Goal: Task Accomplishment & Management: Use online tool/utility

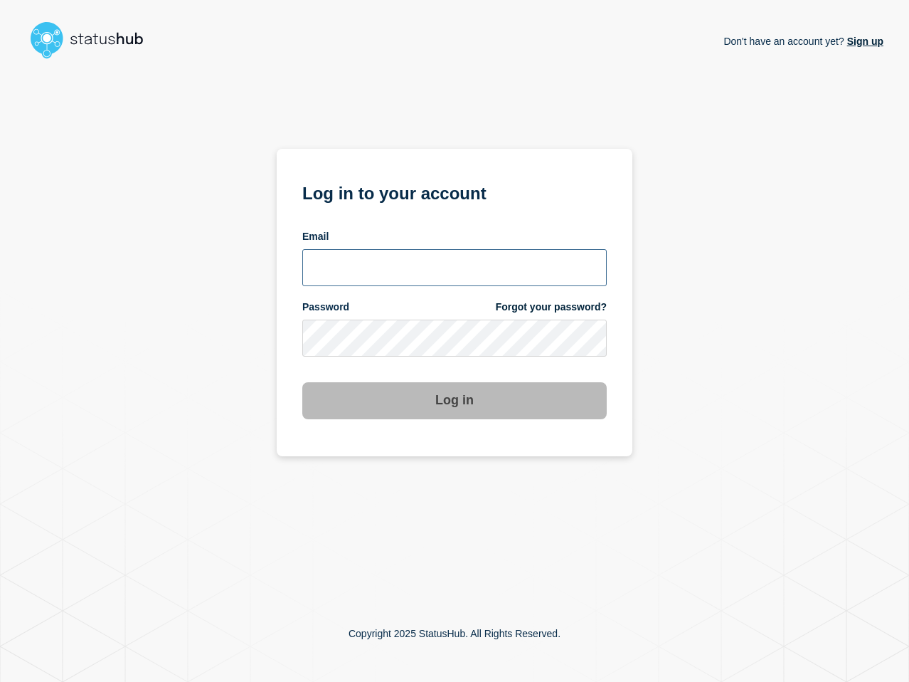
type input "[PERSON_NAME][EMAIL_ADDRESS][PERSON_NAME][DOMAIN_NAME]"
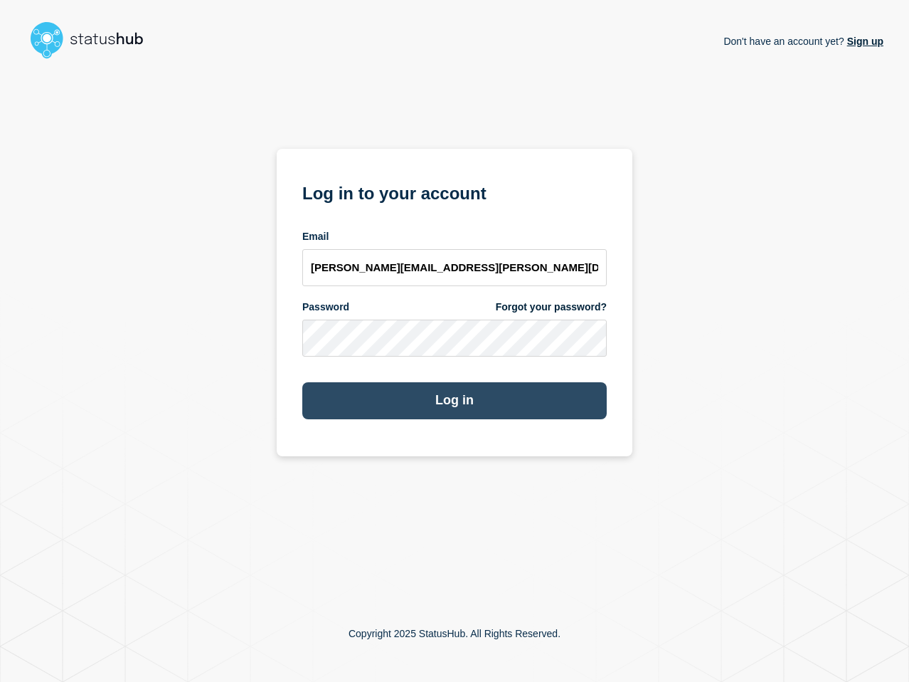
click at [433, 402] on button "Log in" at bounding box center [454, 400] width 304 height 37
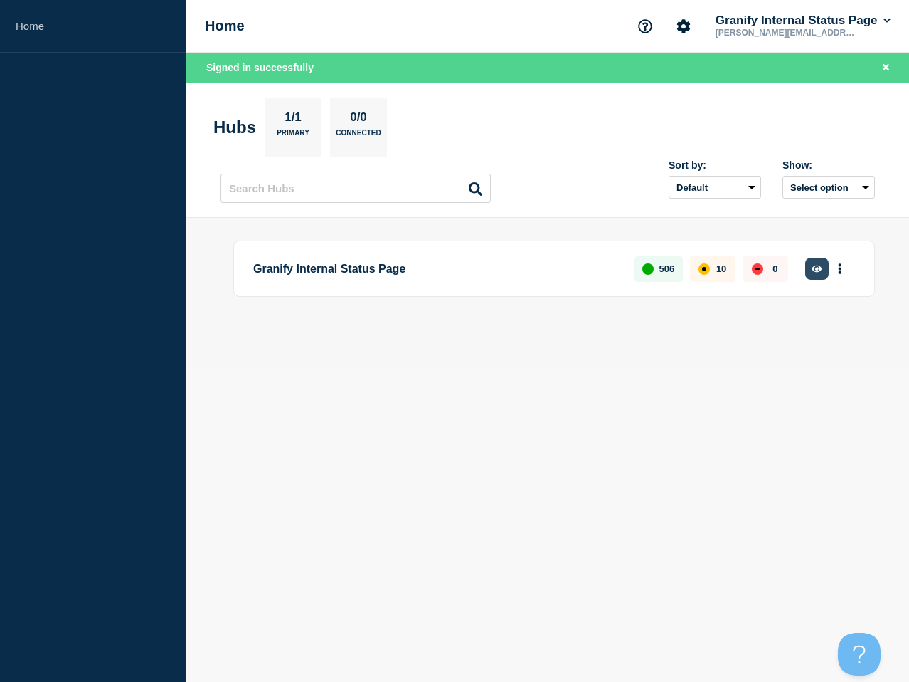
click at [817, 266] on icon "button" at bounding box center [817, 268] width 11 height 7
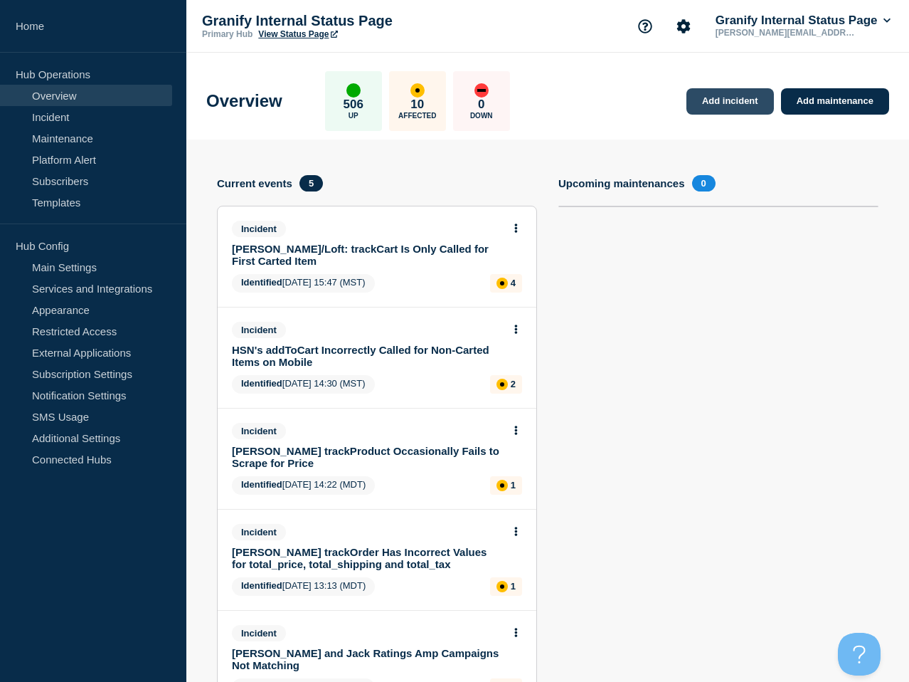
click at [738, 100] on link "Add incident" at bounding box center [731, 101] width 88 height 26
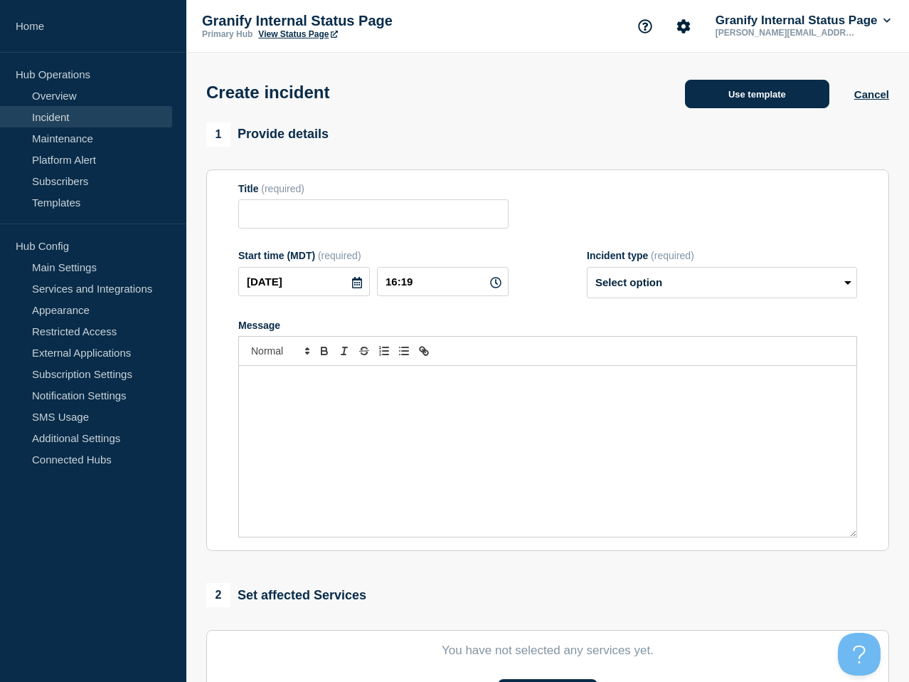
click at [712, 98] on button "Use template" at bounding box center [757, 94] width 144 height 28
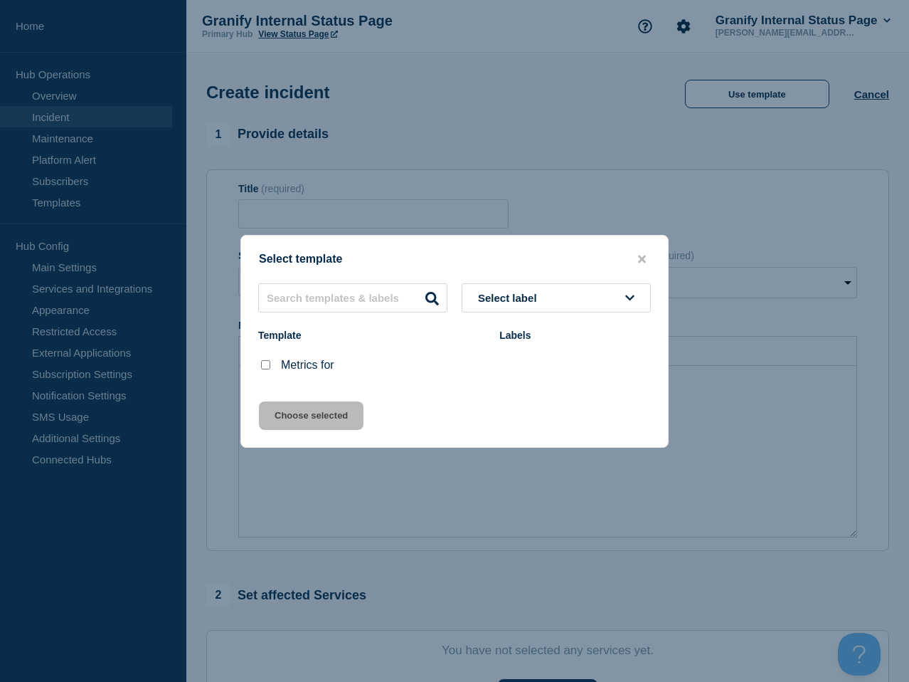
drag, startPoint x: 263, startPoint y: 367, endPoint x: 340, endPoint y: 410, distance: 88.2
click at [264, 367] on input "Metrics for checkbox" at bounding box center [265, 364] width 9 height 9
checkbox input "true"
click at [342, 413] on button "Choose selected" at bounding box center [311, 415] width 105 height 28
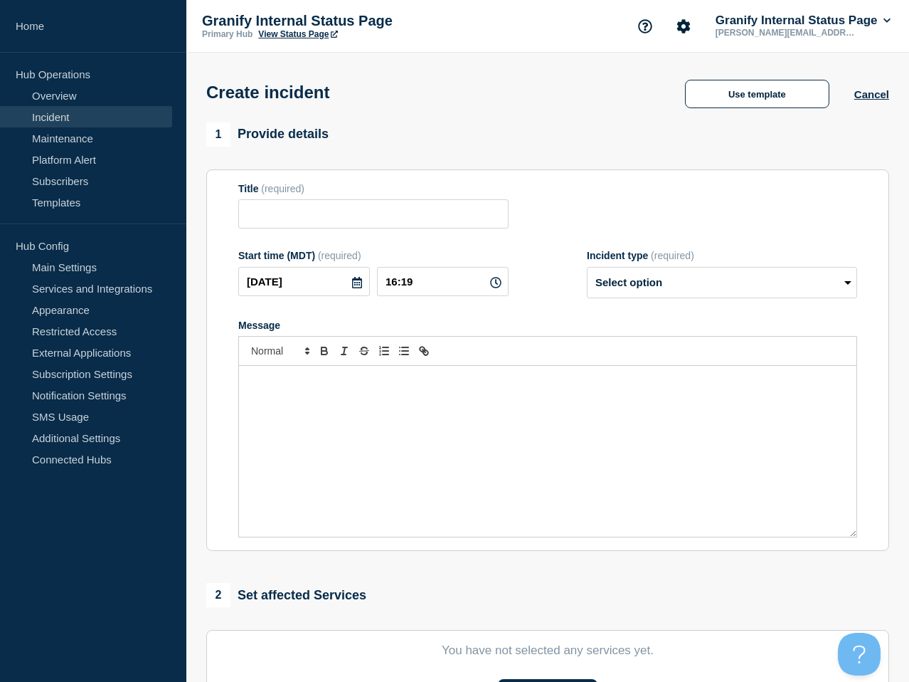
type input "Metrics for"
select select "monitoring"
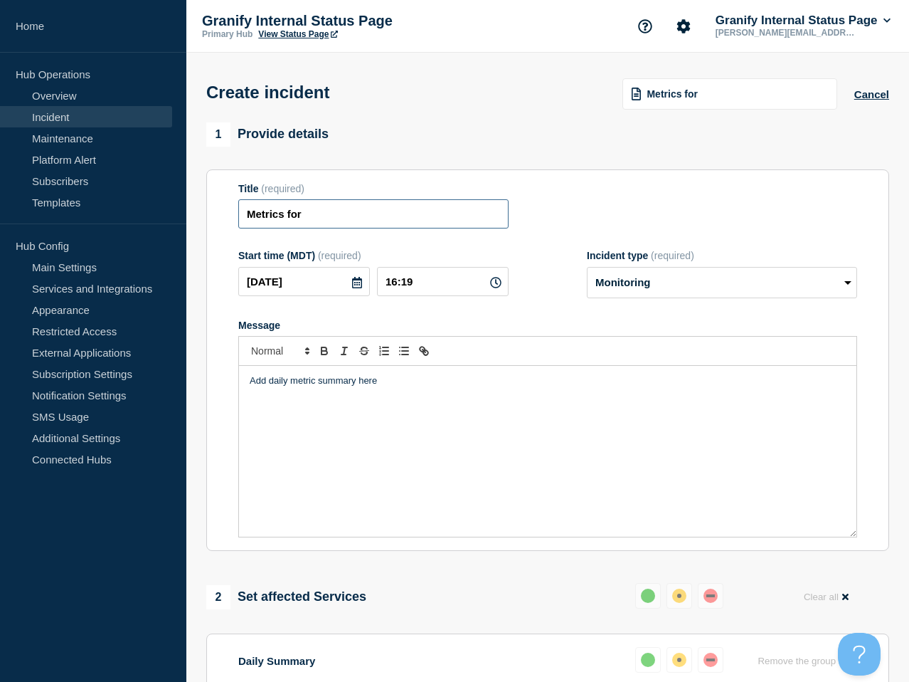
click at [370, 223] on input "Metrics for" at bounding box center [373, 213] width 270 height 29
type input "Metrics for 9/26"
click at [468, 467] on div "Add daily metric summary here" at bounding box center [547, 451] width 617 height 171
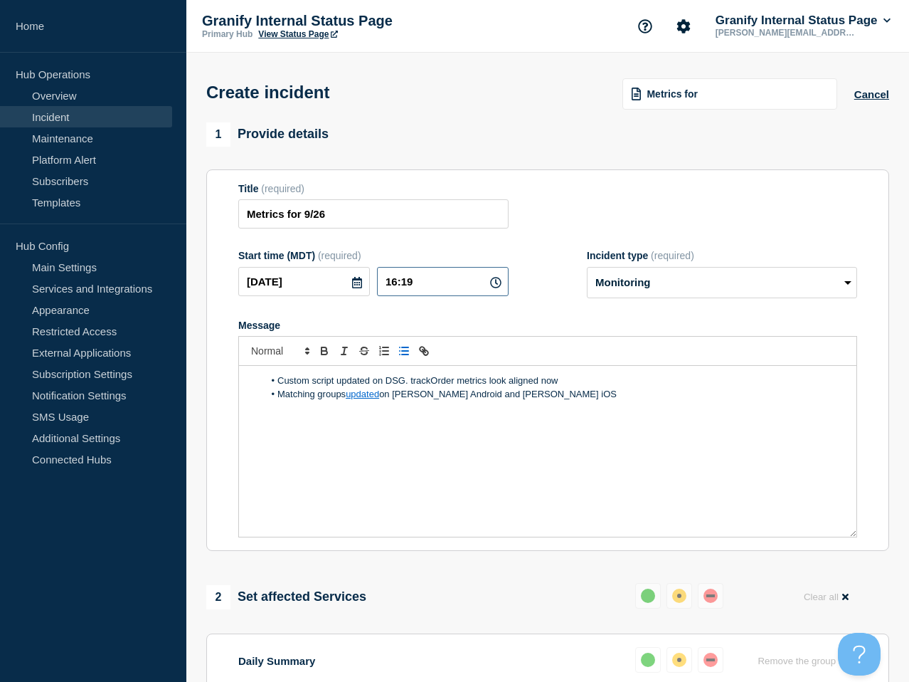
click at [427, 296] on input "16:19" at bounding box center [443, 281] width 132 height 29
type input "16:21"
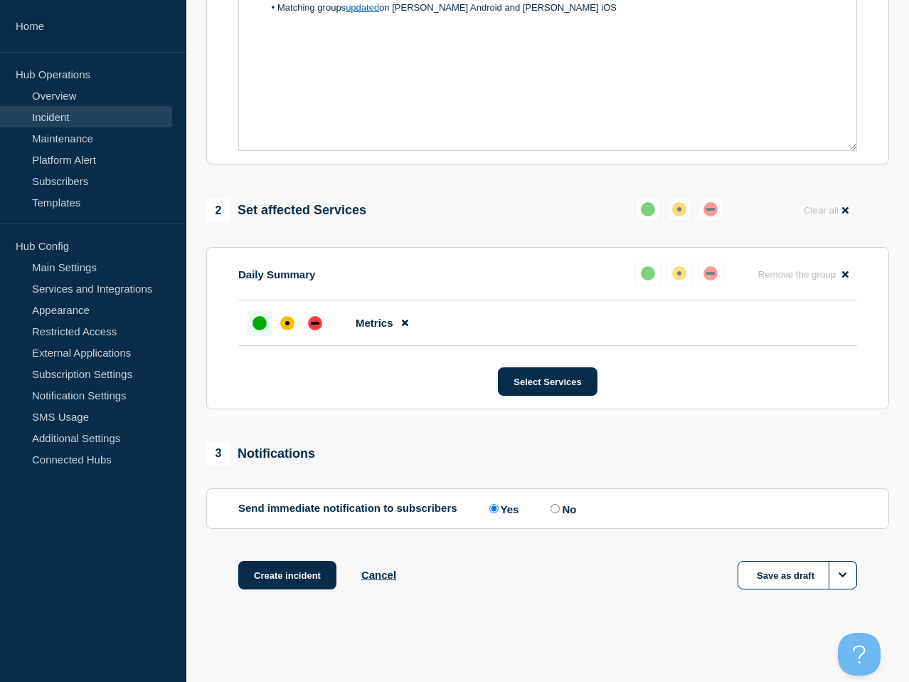
scroll to position [406, 0]
click at [305, 580] on button "Create incident" at bounding box center [287, 575] width 98 height 28
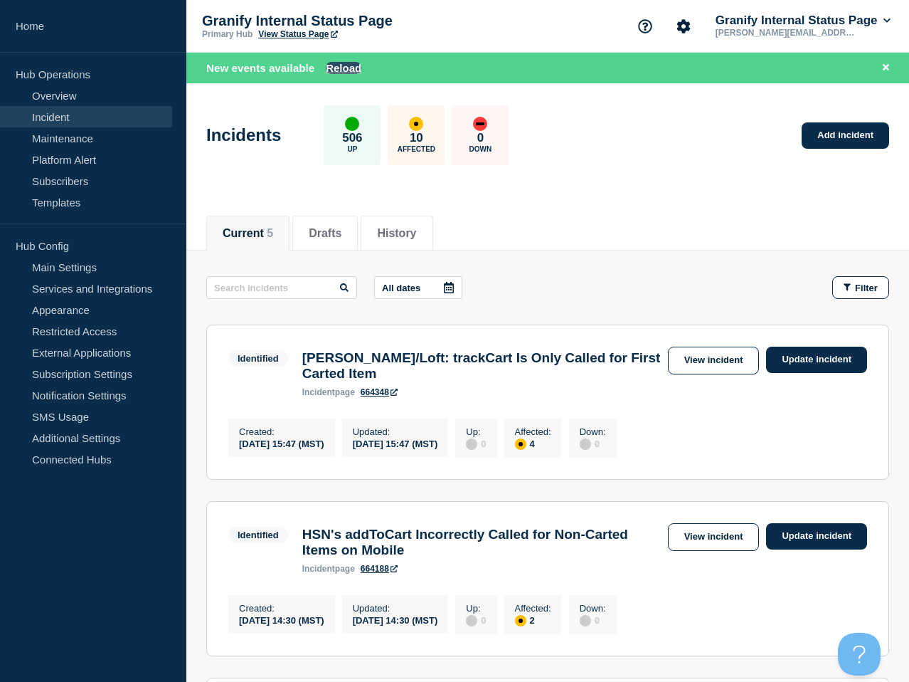
click at [339, 73] on button "Reload" at bounding box center [344, 68] width 36 height 12
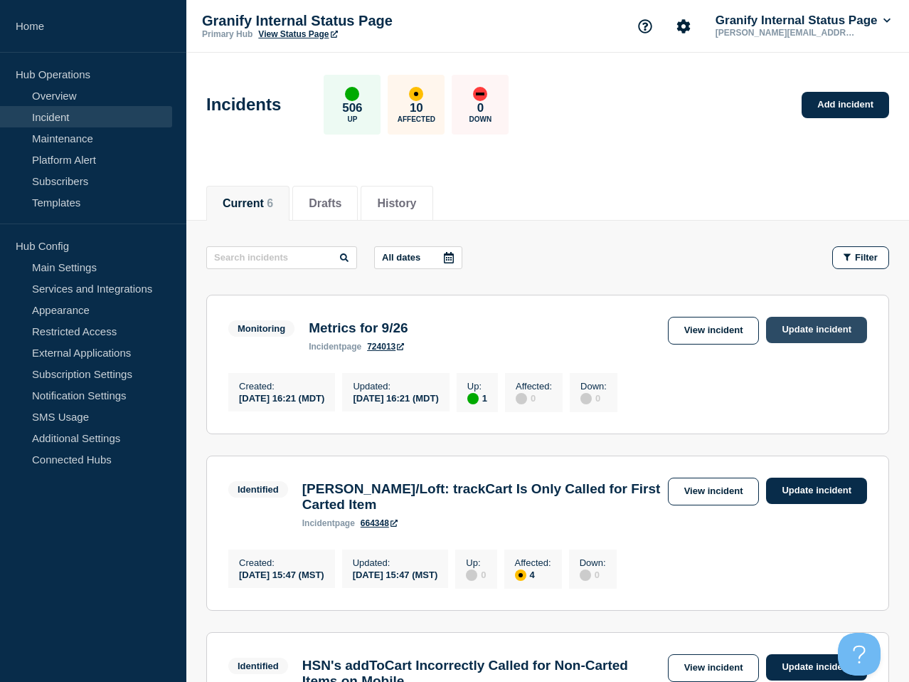
click at [818, 332] on link "Update incident" at bounding box center [816, 330] width 101 height 26
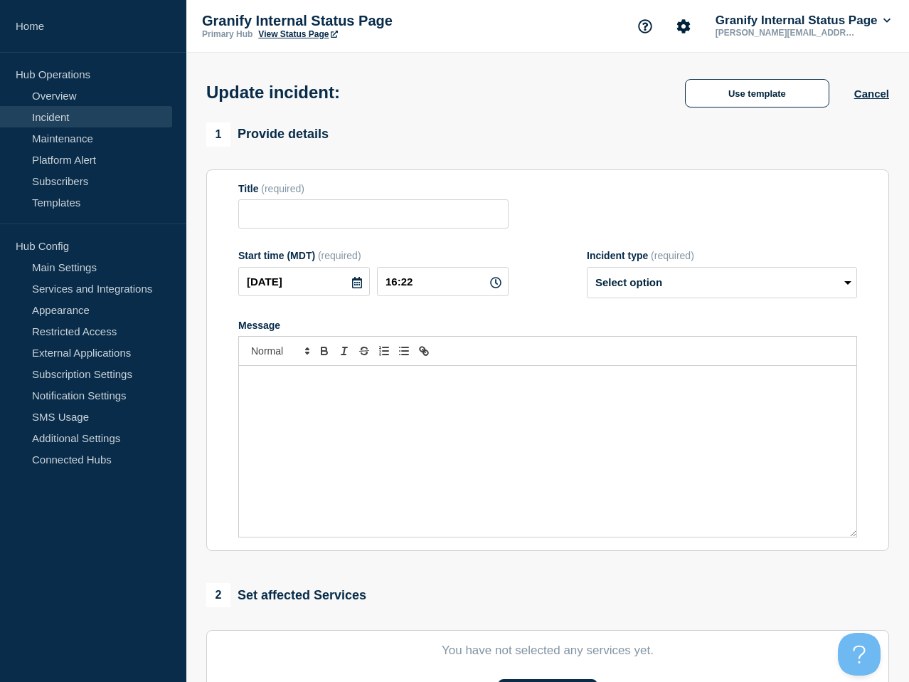
type input "Metrics for 9/26"
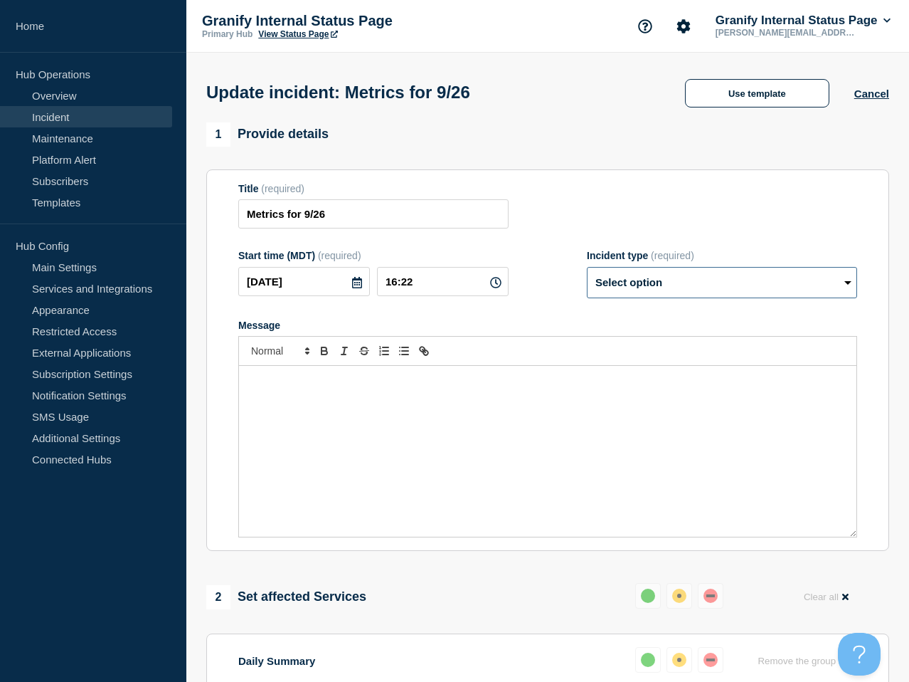
click at [734, 294] on select "Select option Investigating Identified Monitoring Resolved" at bounding box center [722, 282] width 270 height 31
select select "resolved"
click at [587, 276] on select "Select option Investigating Identified Monitoring Resolved" at bounding box center [722, 282] width 270 height 31
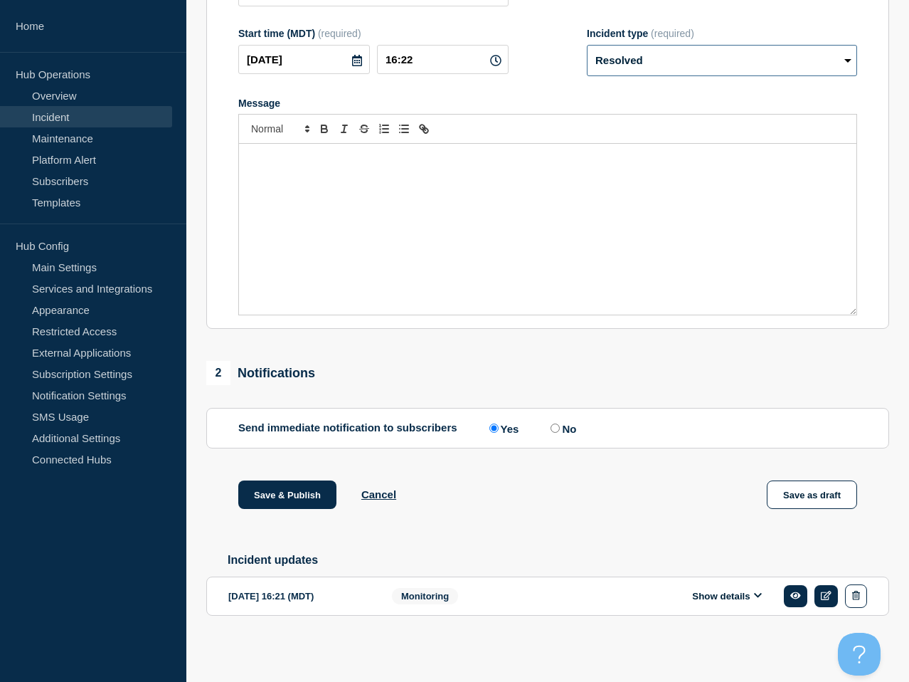
scroll to position [240, 0]
click at [551, 423] on input "No" at bounding box center [555, 427] width 9 height 9
radio input "true"
radio input "false"
drag, startPoint x: 281, startPoint y: 488, endPoint x: 307, endPoint y: 491, distance: 26.5
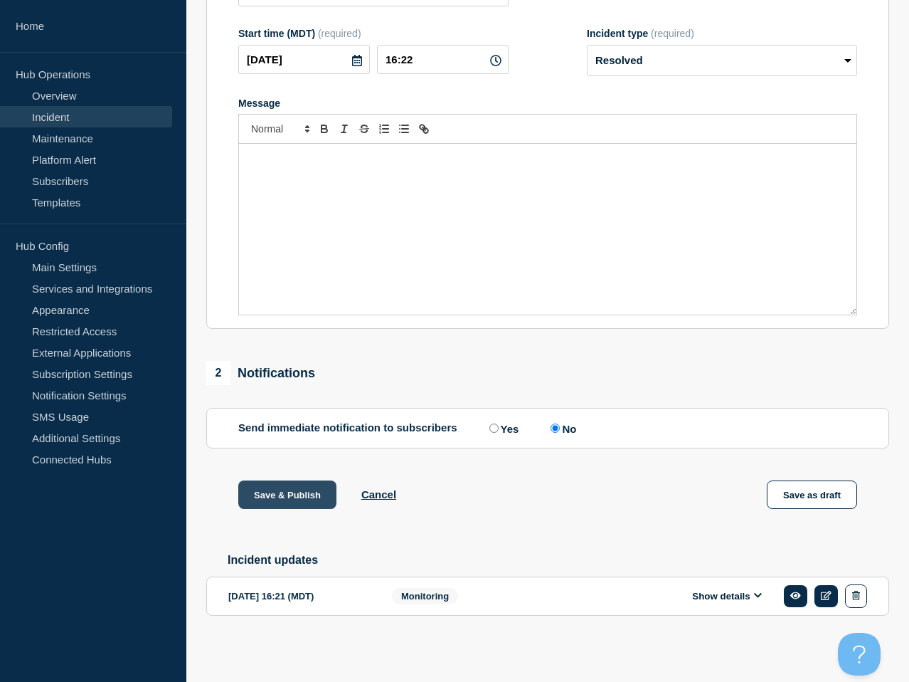
click at [281, 488] on button "Save & Publish" at bounding box center [287, 494] width 98 height 28
